Goal: Task Accomplishment & Management: Manage account settings

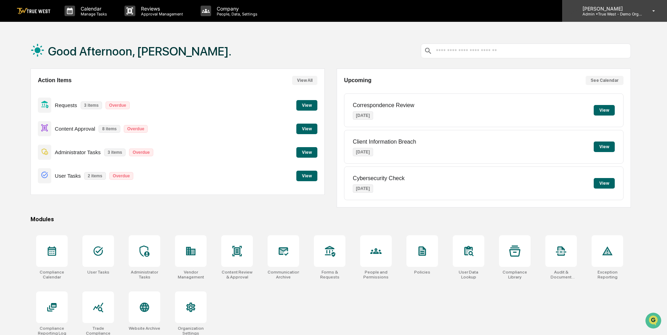
click at [611, 14] on p "Admin • True West - Demo Organization" at bounding box center [609, 14] width 65 height 5
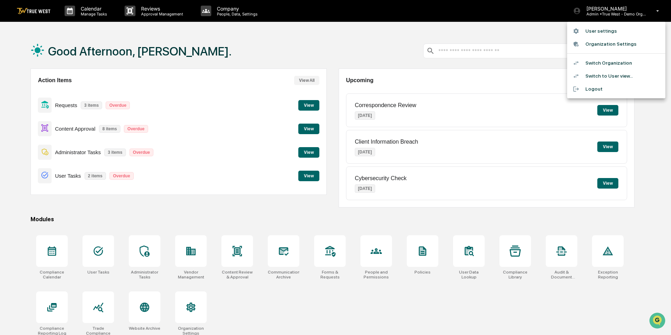
click at [616, 75] on li "Switch to User view..." at bounding box center [616, 75] width 98 height 13
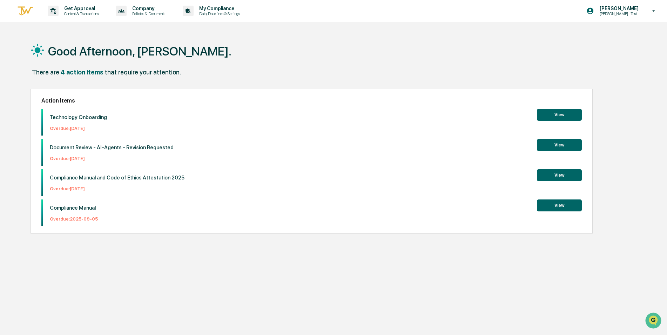
click at [416, 52] on div "Good Afternoon, [PERSON_NAME]." at bounding box center [331, 50] width 600 height 35
click at [212, 12] on p "Data, Deadlines & Settings" at bounding box center [219, 13] width 50 height 5
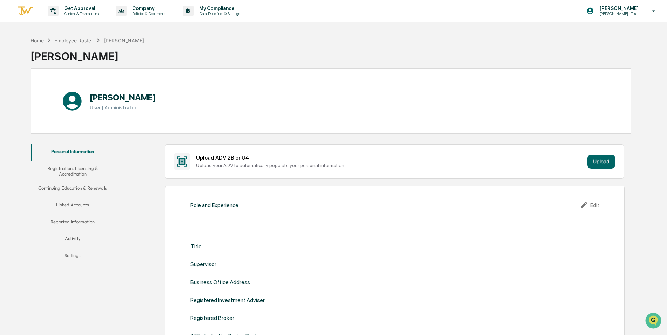
click at [68, 202] on button "Linked Accounts" at bounding box center [73, 205] width 84 height 17
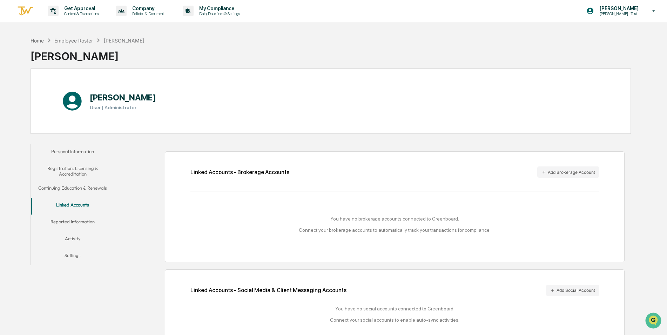
scroll to position [33, 0]
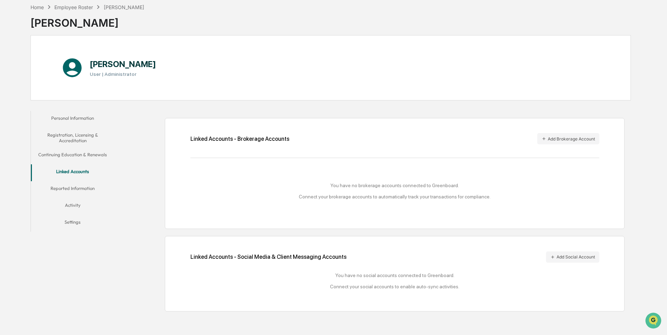
click at [79, 153] on button "Continuing Education & Renewals" at bounding box center [73, 155] width 84 height 17
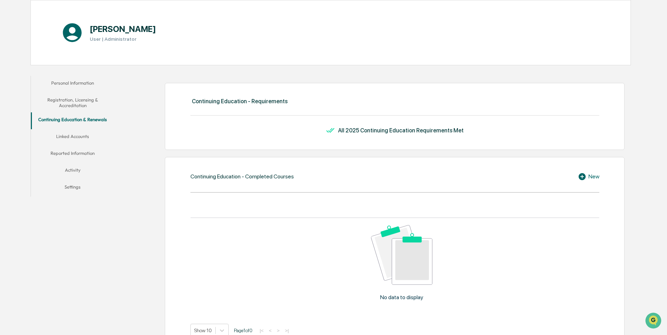
scroll to position [33, 0]
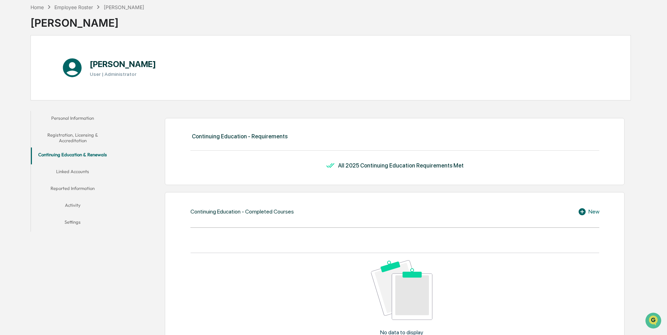
click at [81, 117] on button "Personal Information" at bounding box center [73, 119] width 84 height 17
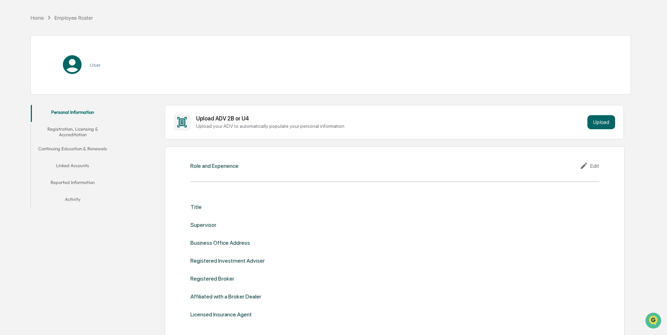
click at [74, 131] on button "Registration, Licensing & Accreditation" at bounding box center [73, 132] width 84 height 20
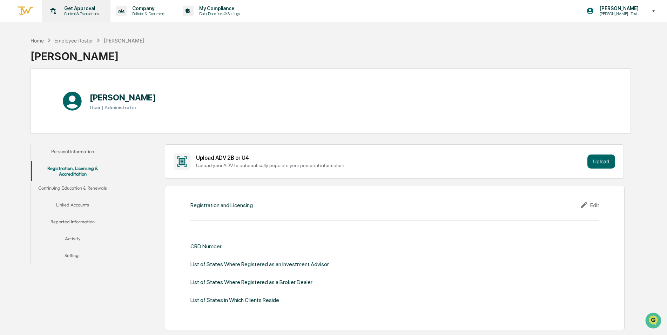
click at [74, 9] on p "Get Approval" at bounding box center [80, 9] width 43 height 6
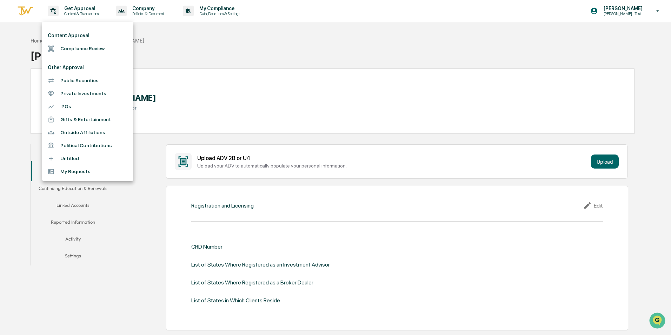
click at [78, 47] on li "Compliance Review" at bounding box center [87, 48] width 91 height 13
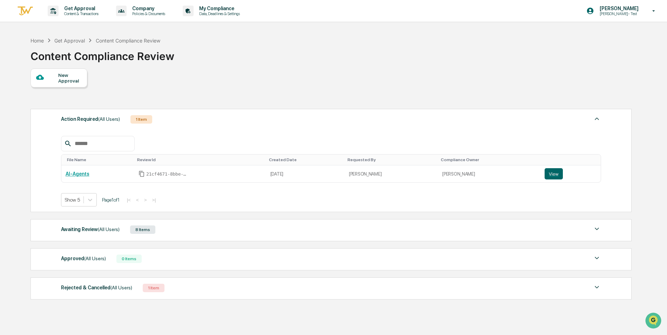
click at [69, 77] on div "New Approval" at bounding box center [69, 77] width 23 height 11
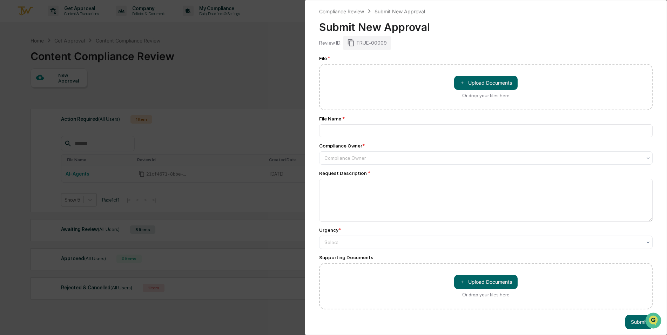
click at [192, 66] on div "Compliance Review Submit New Approval Submit New Approval Review ID: TRUE-00009…" at bounding box center [333, 167] width 667 height 335
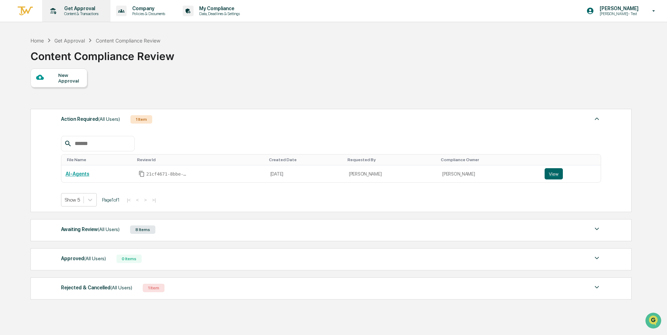
click at [76, 7] on p "Get Approval" at bounding box center [80, 9] width 43 height 6
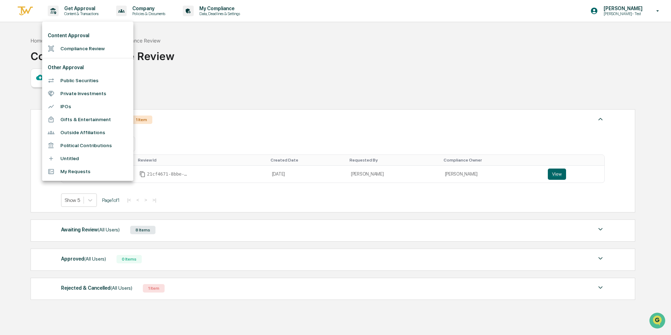
click at [70, 80] on li "Public Securities" at bounding box center [87, 80] width 91 height 13
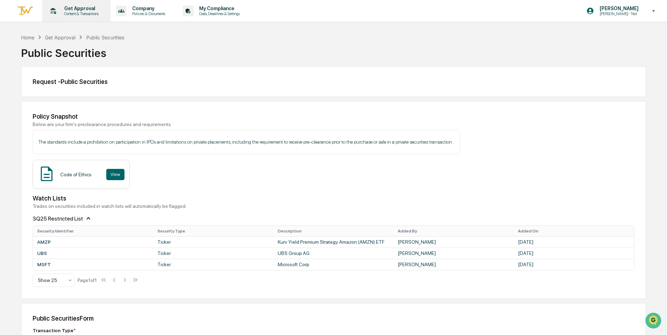
click at [75, 13] on p "Content & Transactions" at bounding box center [80, 13] width 43 height 5
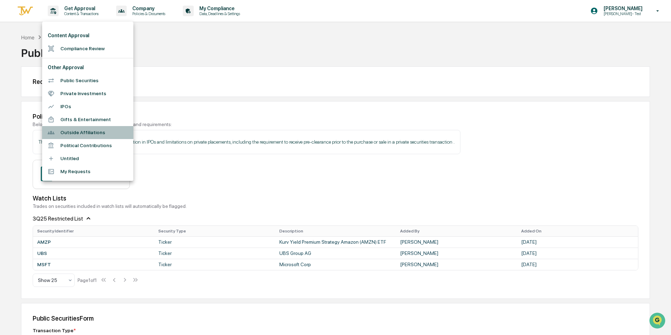
click at [72, 131] on li "Outside Affiliations" at bounding box center [87, 132] width 91 height 13
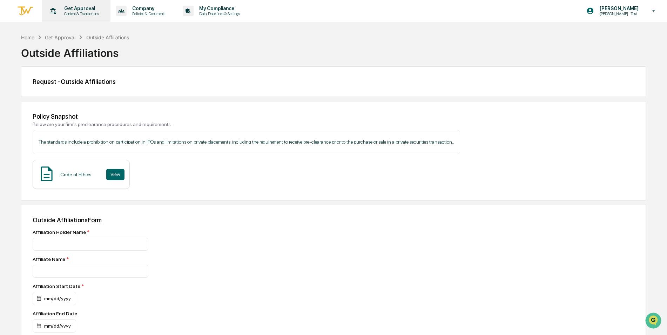
click at [73, 9] on p "Get Approval" at bounding box center [80, 9] width 43 height 6
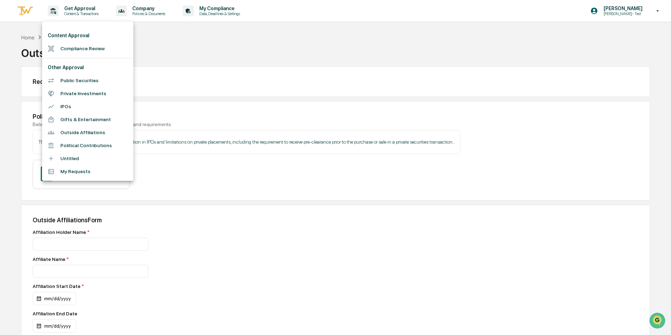
click at [244, 62] on div at bounding box center [335, 167] width 671 height 335
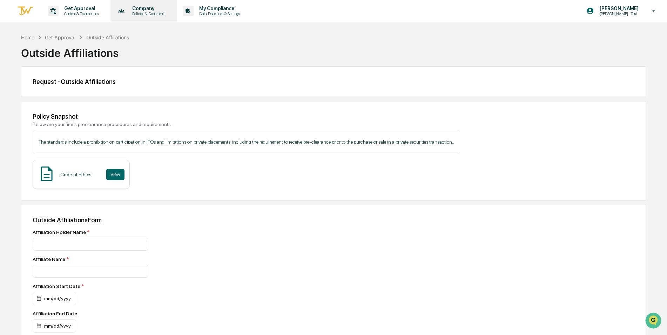
click at [152, 10] on p "Company" at bounding box center [148, 9] width 42 height 6
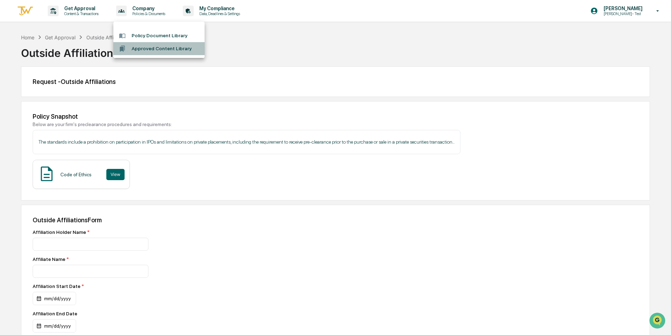
click at [148, 48] on li "Approved Content Library" at bounding box center [158, 48] width 91 height 13
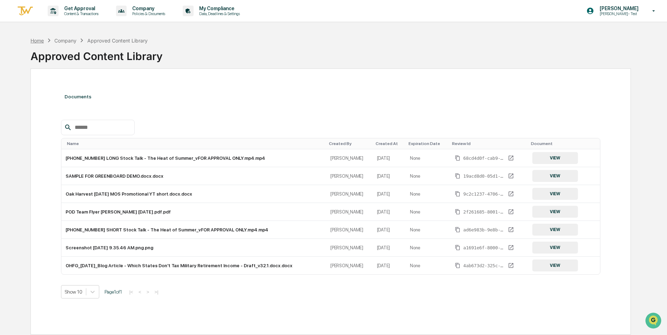
click at [42, 39] on div "Home" at bounding box center [37, 41] width 13 height 6
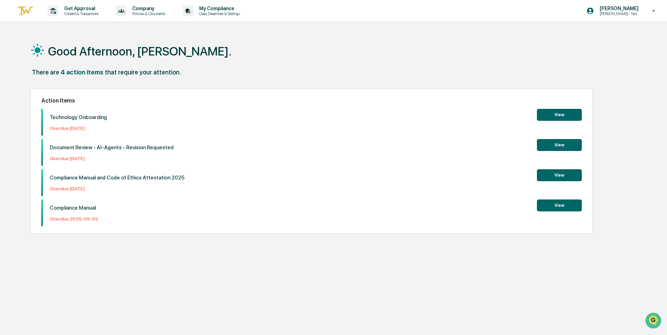
click at [255, 63] on div "Good Afternoon, [PERSON_NAME]." at bounding box center [331, 50] width 600 height 35
click at [323, 81] on div "There are 4 action items that require your attention." at bounding box center [331, 75] width 600 height 14
